Goal: Transaction & Acquisition: Purchase product/service

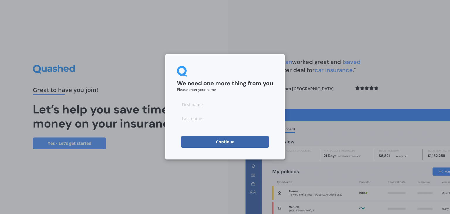
click at [199, 103] on input at bounding box center [225, 104] width 96 height 12
type input "[PERSON_NAME]"
click at [190, 122] on input at bounding box center [225, 119] width 96 height 12
type input "[PERSON_NAME]"
click at [245, 98] on input "[PERSON_NAME]" at bounding box center [225, 104] width 96 height 12
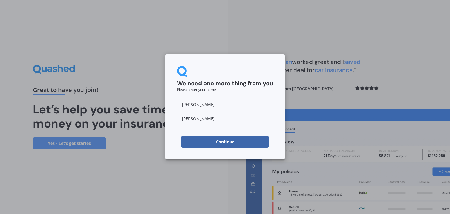
click at [173, 122] on div "We need one more thing from you Please enter your name [PERSON_NAME] Continue" at bounding box center [225, 106] width 120 height 105
click at [214, 139] on button "Continue" at bounding box center [225, 142] width 88 height 12
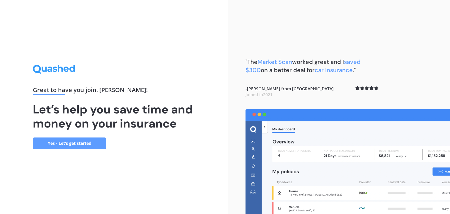
click at [89, 145] on link "Yes - Let’s get started" at bounding box center [69, 143] width 73 height 12
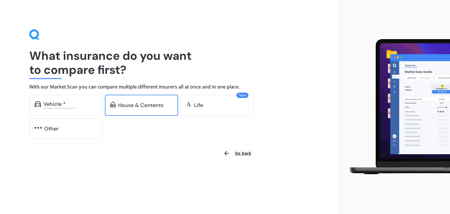
click at [156, 104] on div "House & Contents" at bounding box center [140, 105] width 45 height 6
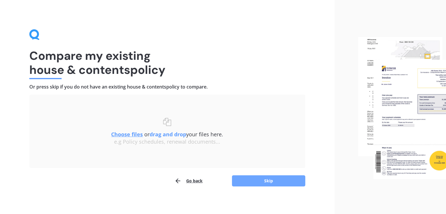
click at [263, 183] on button "Skip" at bounding box center [268, 180] width 73 height 11
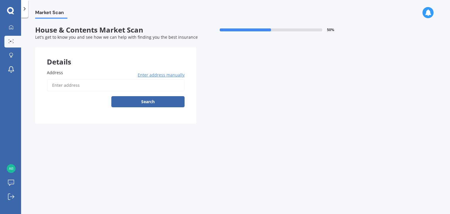
click at [71, 86] on input "Address" at bounding box center [116, 85] width 138 height 12
type input "[STREET_ADDRESS]"
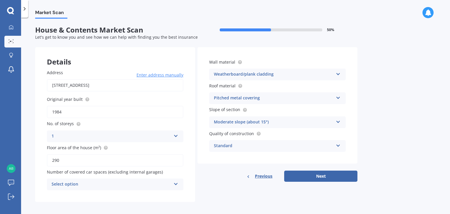
click at [175, 134] on icon at bounding box center [175, 135] width 5 height 4
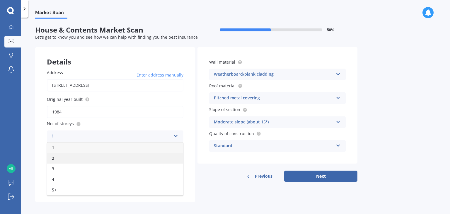
click at [112, 156] on div "2" at bounding box center [115, 158] width 136 height 11
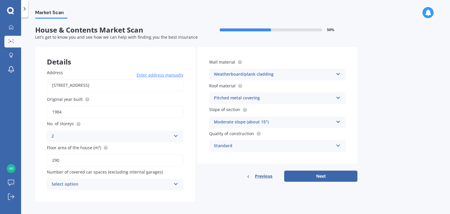
click at [147, 182] on div "Select option" at bounding box center [112, 184] width 120 height 7
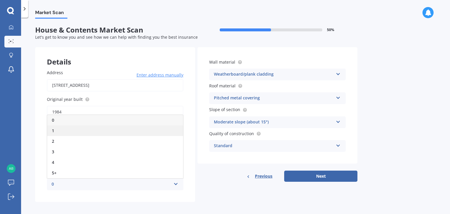
click at [88, 134] on div "1" at bounding box center [115, 130] width 136 height 11
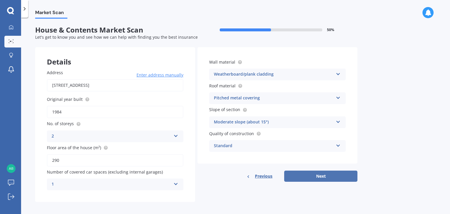
click at [319, 178] on button "Next" at bounding box center [320, 176] width 73 height 11
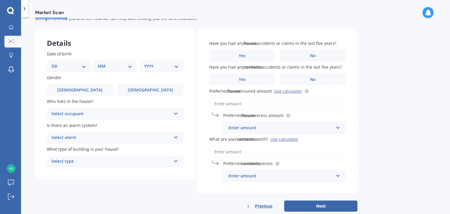
scroll to position [32, 0]
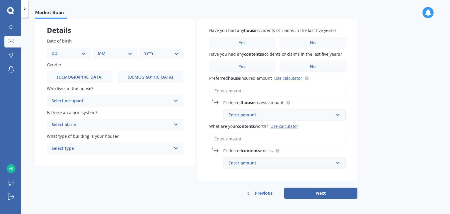
click at [84, 52] on select "DD 01 02 03 04 05 06 07 08 09 10 11 12 13 14 15 16 17 18 19 20 21 22 23 24 25 2…" at bounding box center [69, 53] width 35 height 6
select select "16"
click at [56, 50] on select "DD 01 02 03 04 05 06 07 08 09 10 11 12 13 14 15 16 17 18 19 20 21 22 23 24 25 2…" at bounding box center [69, 53] width 35 height 6
click at [127, 51] on select "MM 01 02 03 04 05 06 07 08 09 10 11 12" at bounding box center [116, 53] width 32 height 6
select select "03"
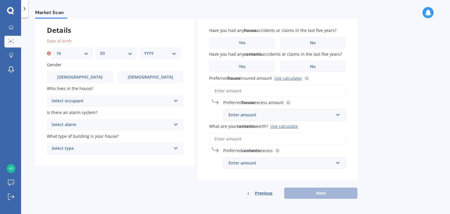
click at [100, 50] on select "MM 01 02 03 04 05 06 07 08 09 10 11 12" at bounding box center [116, 53] width 32 height 6
click at [155, 53] on select "YYYY 2009 2008 2007 2006 2005 2004 2003 2002 2001 2000 1999 1998 1997 1996 1995…" at bounding box center [160, 53] width 32 height 6
select select "1998"
click at [144, 50] on select "YYYY 2009 2008 2007 2006 2005 2004 2003 2002 2001 2000 1999 1998 1997 1996 1995…" at bounding box center [160, 53] width 32 height 6
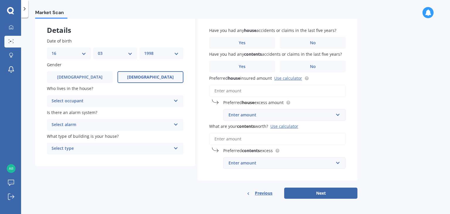
click at [128, 76] on label "[DEMOGRAPHIC_DATA]" at bounding box center [151, 77] width 66 height 12
click at [0, 0] on input "[DEMOGRAPHIC_DATA]" at bounding box center [0, 0] width 0 height 0
click at [125, 101] on div "Select occupant" at bounding box center [112, 101] width 120 height 7
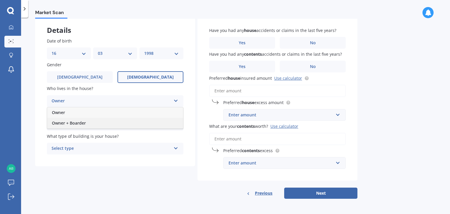
click at [74, 123] on span "Owner + Boarder" at bounding box center [69, 123] width 34 height 6
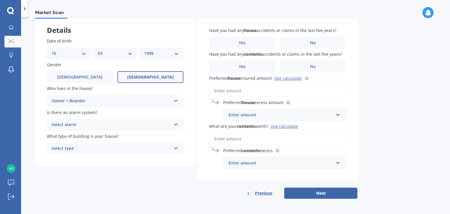
click at [108, 124] on div "Select alarm" at bounding box center [112, 124] width 120 height 7
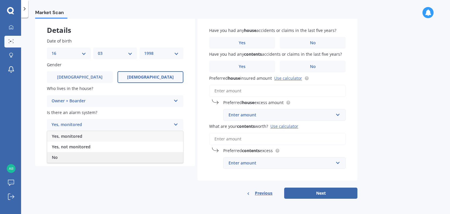
click at [80, 157] on div "No" at bounding box center [115, 157] width 136 height 11
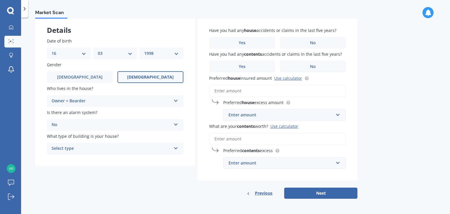
click at [95, 148] on div "Select type" at bounding box center [112, 148] width 120 height 7
click at [89, 160] on div "Freestanding" at bounding box center [115, 160] width 136 height 11
click at [315, 47] on label "No" at bounding box center [313, 43] width 66 height 12
click at [0, 0] on input "No" at bounding box center [0, 0] width 0 height 0
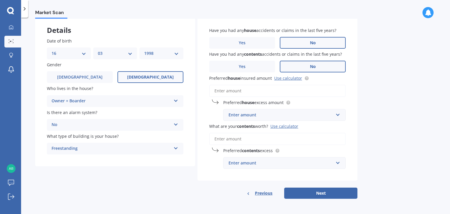
click at [324, 66] on label "No" at bounding box center [313, 67] width 66 height 12
click at [0, 0] on input "No" at bounding box center [0, 0] width 0 height 0
click at [241, 88] on input "Preferred house insured amount Use calculator" at bounding box center [277, 91] width 137 height 12
drag, startPoint x: 241, startPoint y: 88, endPoint x: 225, endPoint y: 93, distance: 16.8
click at [225, 93] on input "Preferred house insured amount Use calculator" at bounding box center [277, 91] width 137 height 12
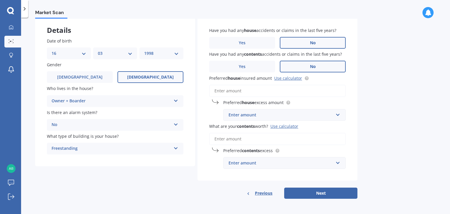
paste input "$1,416,265"
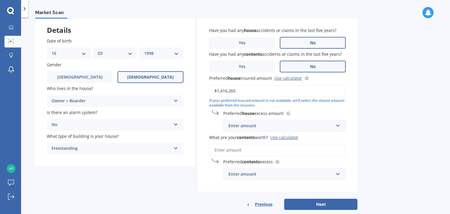
type input "$1,416,265"
click at [338, 127] on input "text" at bounding box center [282, 125] width 117 height 11
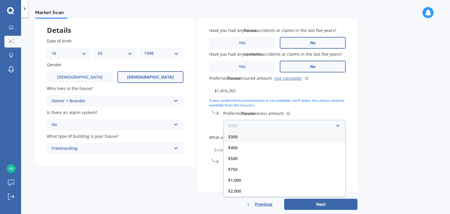
click at [336, 126] on input "text" at bounding box center [282, 125] width 117 height 11
click at [339, 127] on input "text" at bounding box center [282, 125] width 117 height 11
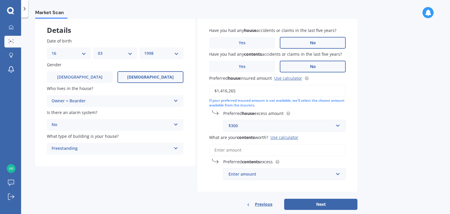
click at [343, 111] on label "Preferred house excess amount" at bounding box center [283, 113] width 120 height 6
click at [265, 124] on div "$300" at bounding box center [281, 125] width 105 height 6
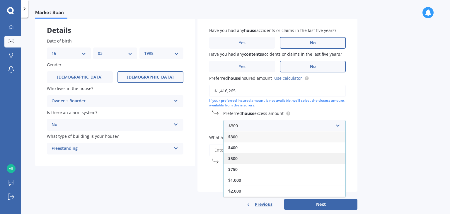
click at [256, 159] on div "$500" at bounding box center [285, 158] width 122 height 11
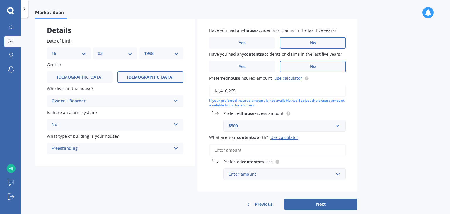
click at [253, 150] on input "What are your contents worth? Use calculator" at bounding box center [277, 150] width 137 height 12
click at [293, 137] on div "Use calculator" at bounding box center [284, 138] width 28 height 6
click at [293, 144] on input "What are your contents worth? Use calculator" at bounding box center [277, 150] width 137 height 12
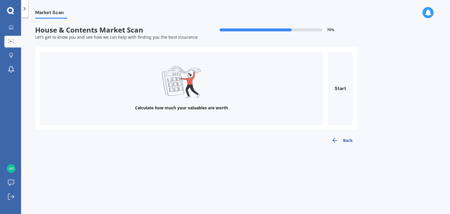
click at [354, 140] on button "Back" at bounding box center [342, 141] width 31 height 12
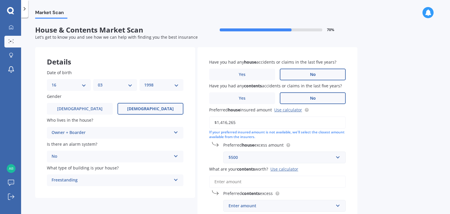
drag, startPoint x: 287, startPoint y: 169, endPoint x: 281, endPoint y: 138, distance: 31.6
click at [281, 138] on div "If your preferred insured amount is not available, we'll select the closest amo…" at bounding box center [277, 135] width 137 height 10
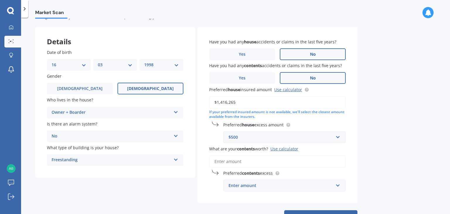
scroll to position [42, 0]
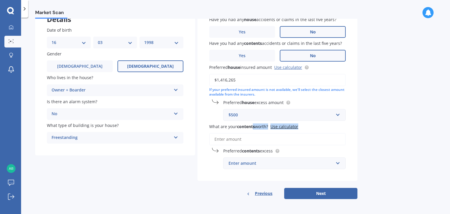
drag, startPoint x: 285, startPoint y: 127, endPoint x: 254, endPoint y: 131, distance: 30.5
click at [254, 131] on div "What are your contents worth? Use calculator" at bounding box center [277, 134] width 137 height 22
click at [246, 141] on input "What are your contents worth? Use calculator" at bounding box center [277, 139] width 137 height 12
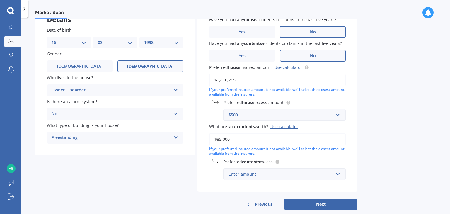
type input "$85,000"
click at [292, 159] on label "Preferred contents excess" at bounding box center [283, 162] width 120 height 6
click at [294, 173] on div "Enter amount" at bounding box center [281, 174] width 105 height 6
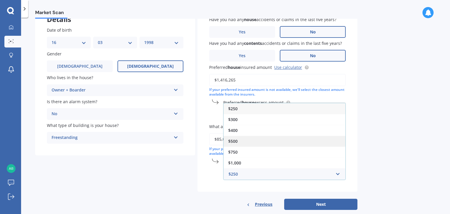
click at [252, 136] on div "$500" at bounding box center [285, 141] width 122 height 11
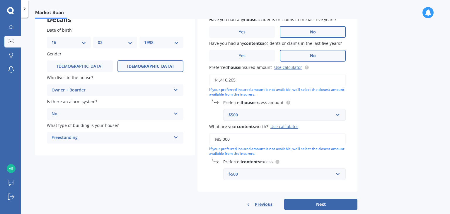
scroll to position [54, 0]
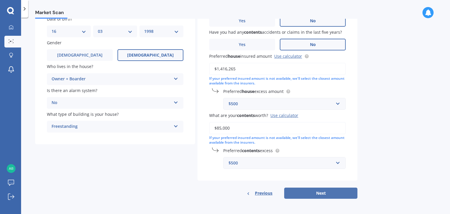
click at [320, 193] on button "Next" at bounding box center [320, 193] width 73 height 11
select select "16"
select select "03"
select select "1998"
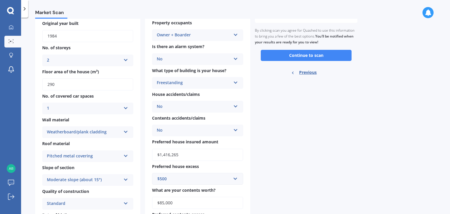
scroll to position [0, 0]
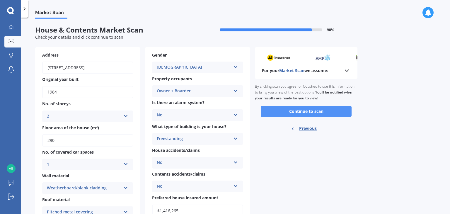
click at [319, 110] on button "Continue to scan" at bounding box center [306, 111] width 91 height 11
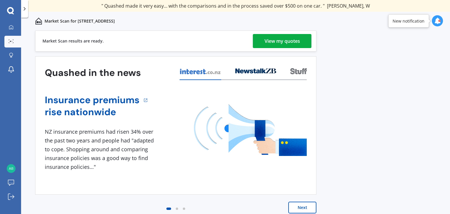
click at [288, 38] on div "View my quotes" at bounding box center [282, 41] width 35 height 14
